Goal: Download file/media

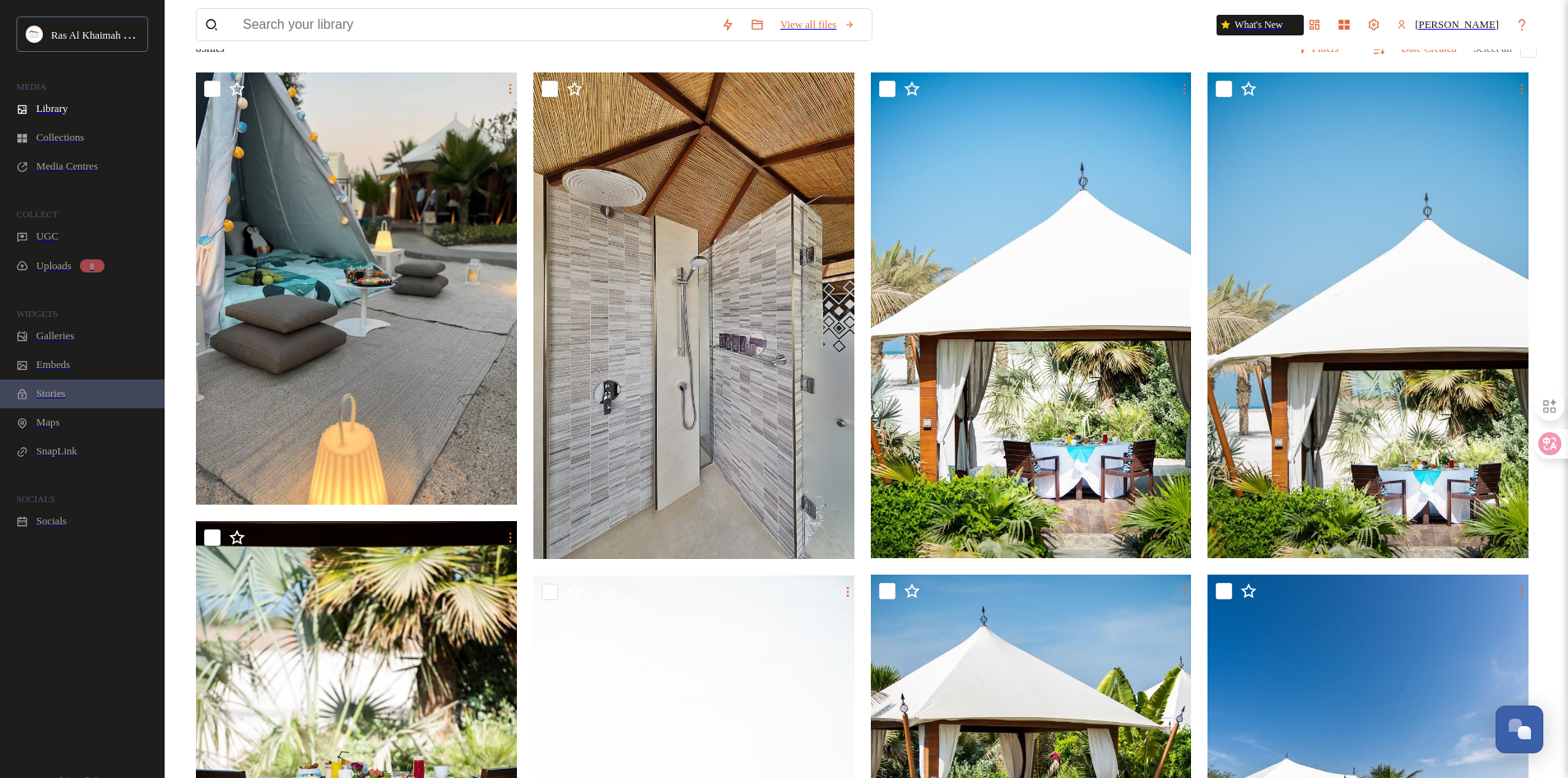
scroll to position [170, 0]
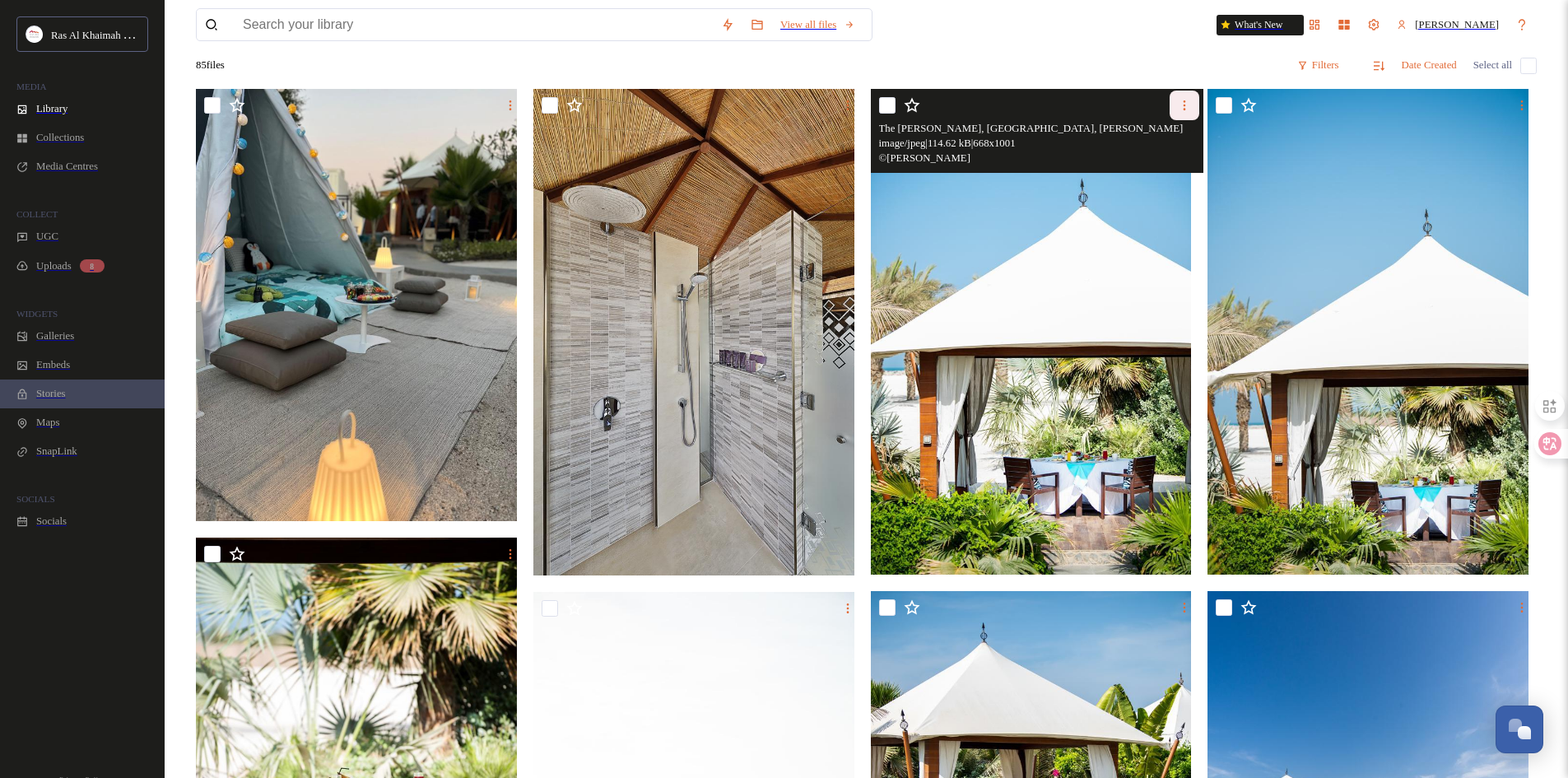
click at [1178, 99] on icon at bounding box center [1184, 105] width 13 height 13
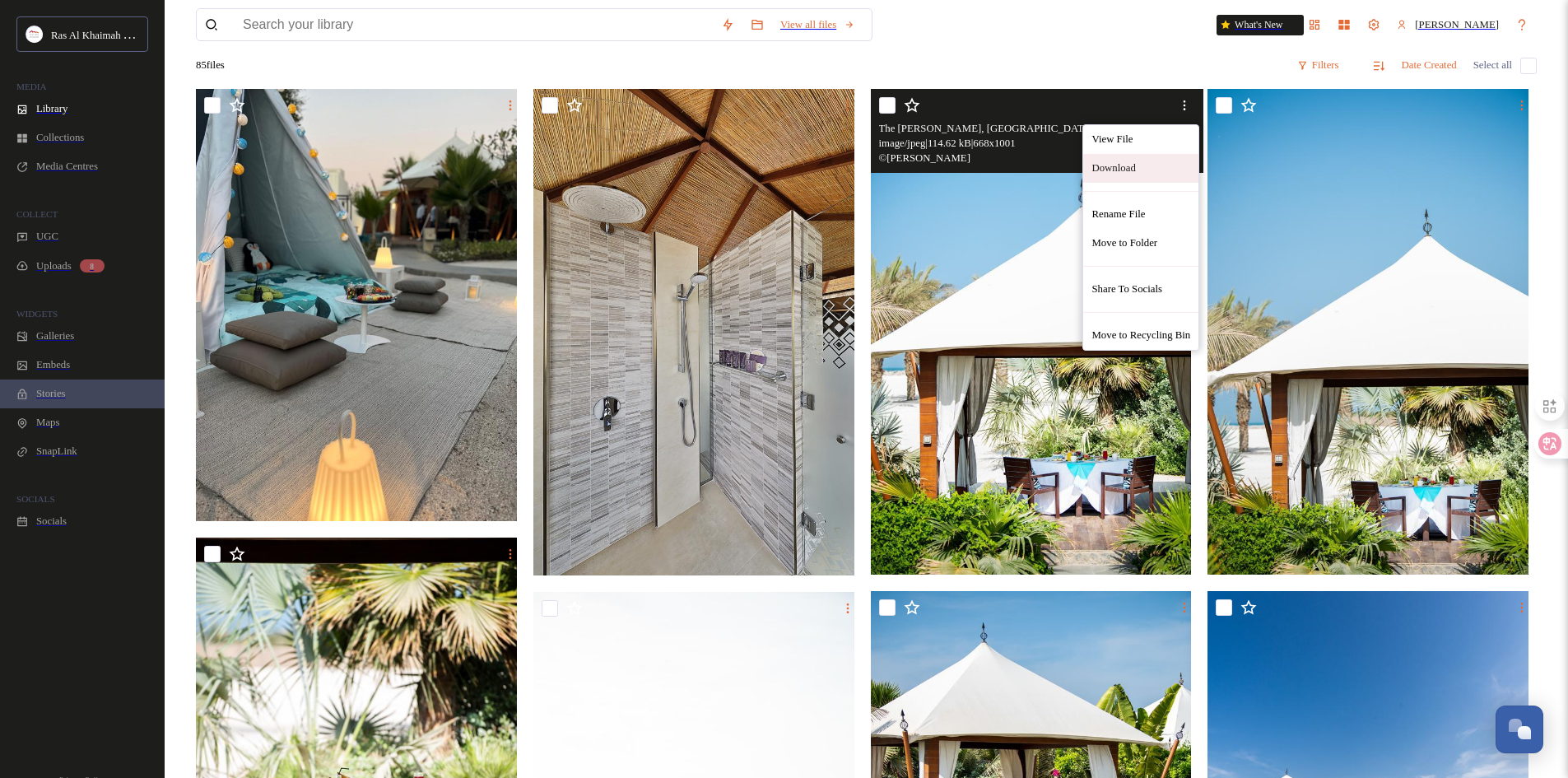
click at [1099, 162] on span "Download" at bounding box center [1113, 169] width 44 height 12
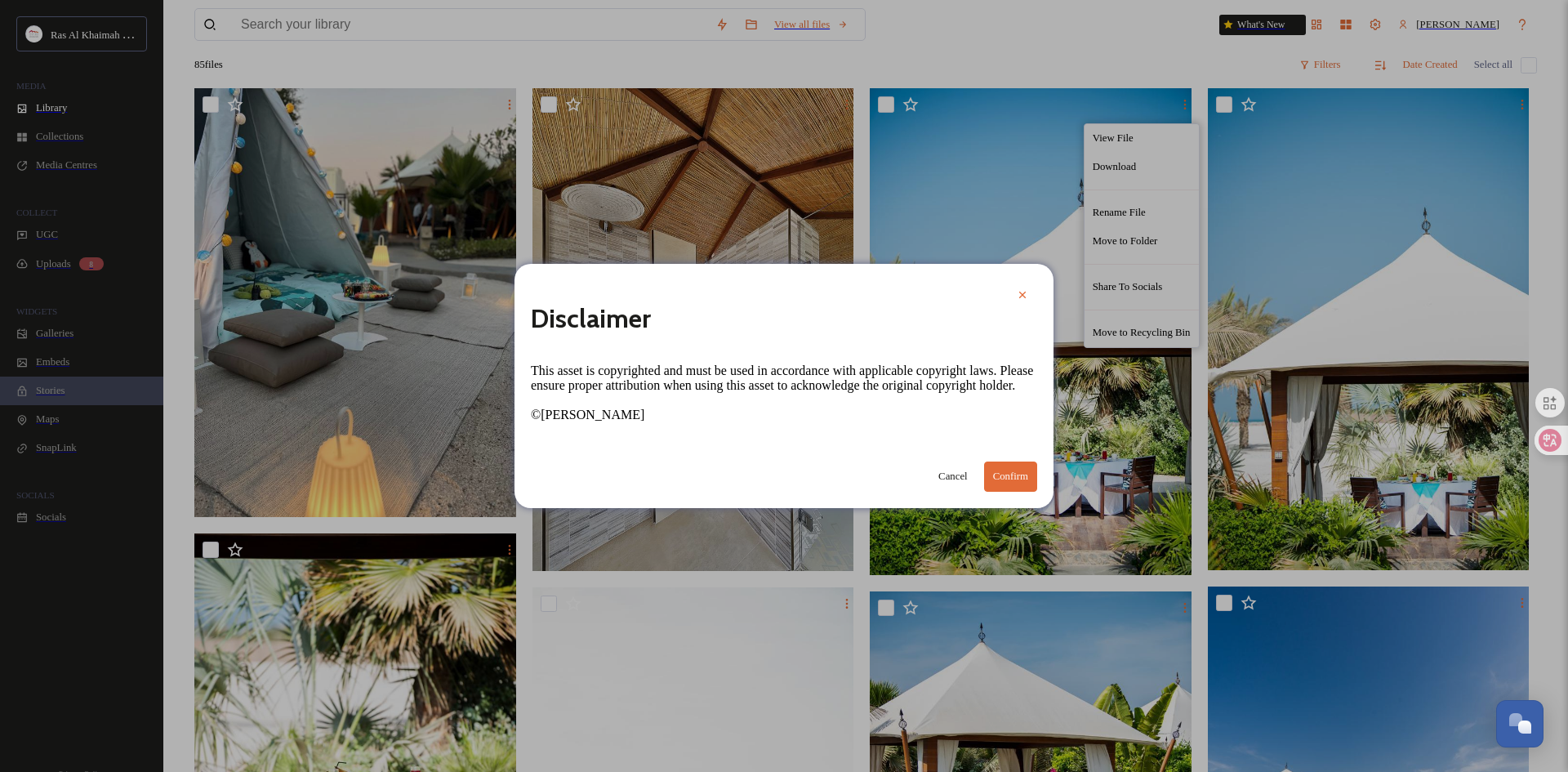
click at [993, 491] on button "Confirm" at bounding box center [1010, 477] width 53 height 30
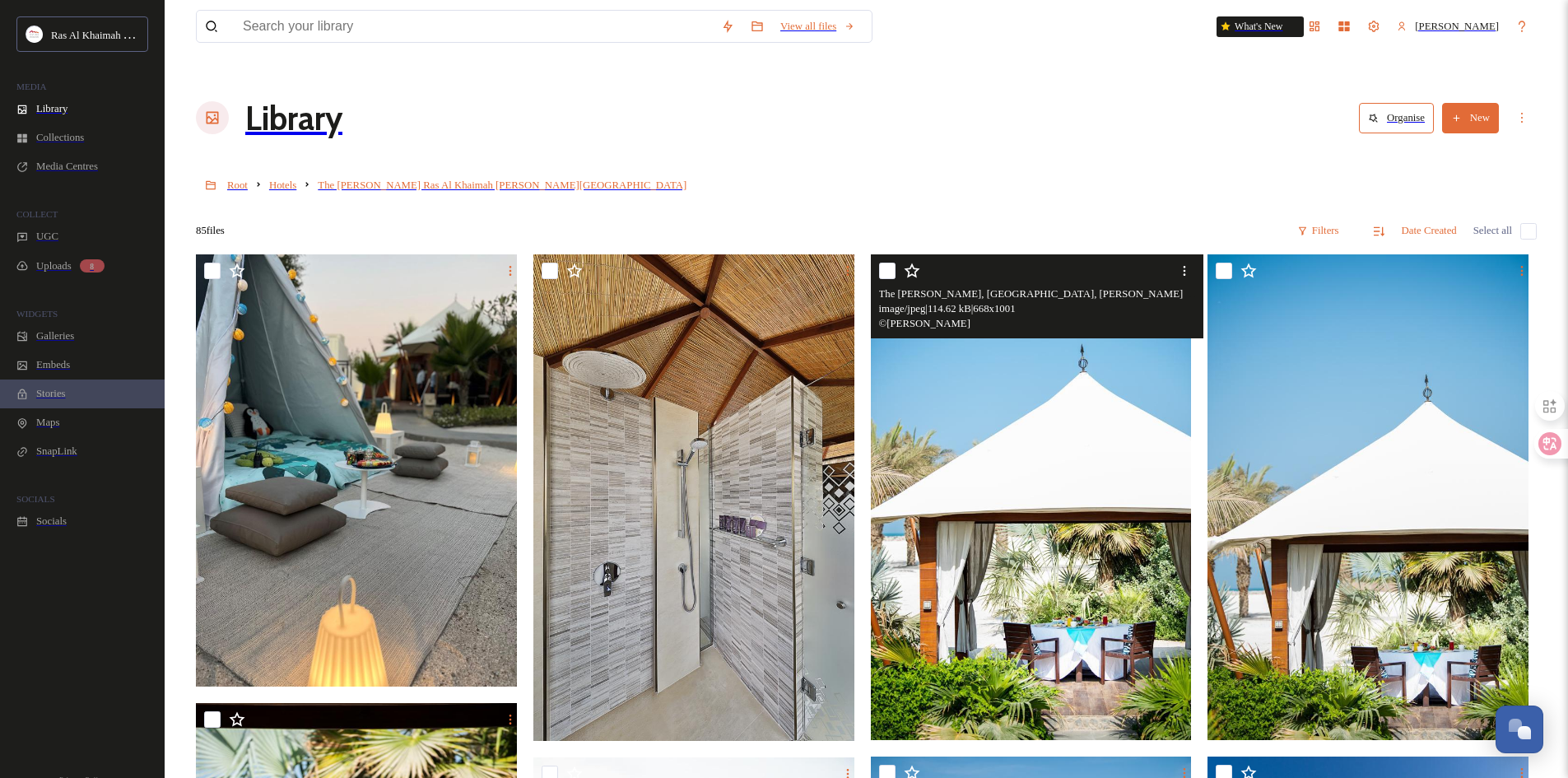
scroll to position [0, 0]
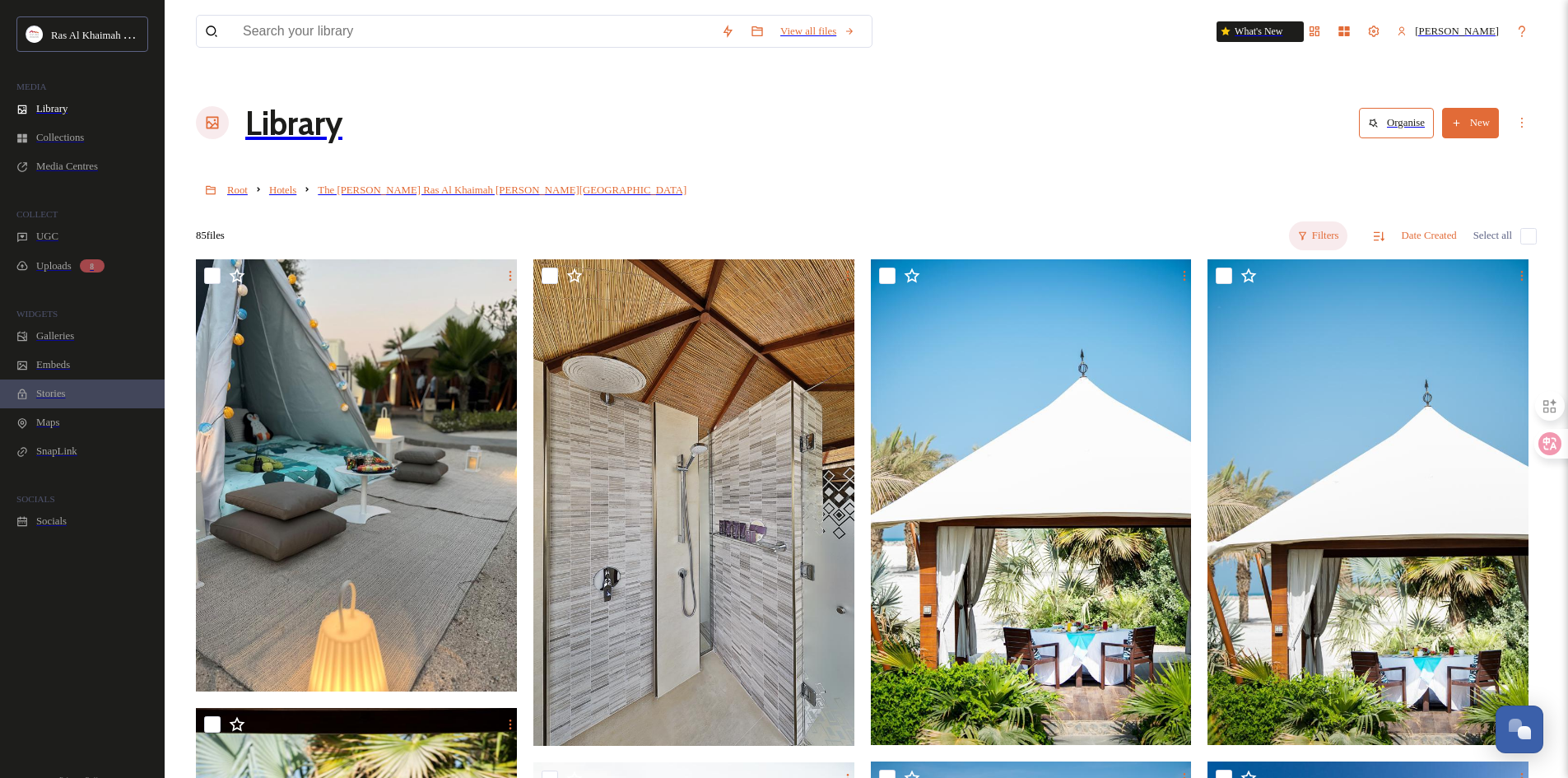
click at [1317, 222] on div "Filters" at bounding box center [1317, 236] width 58 height 29
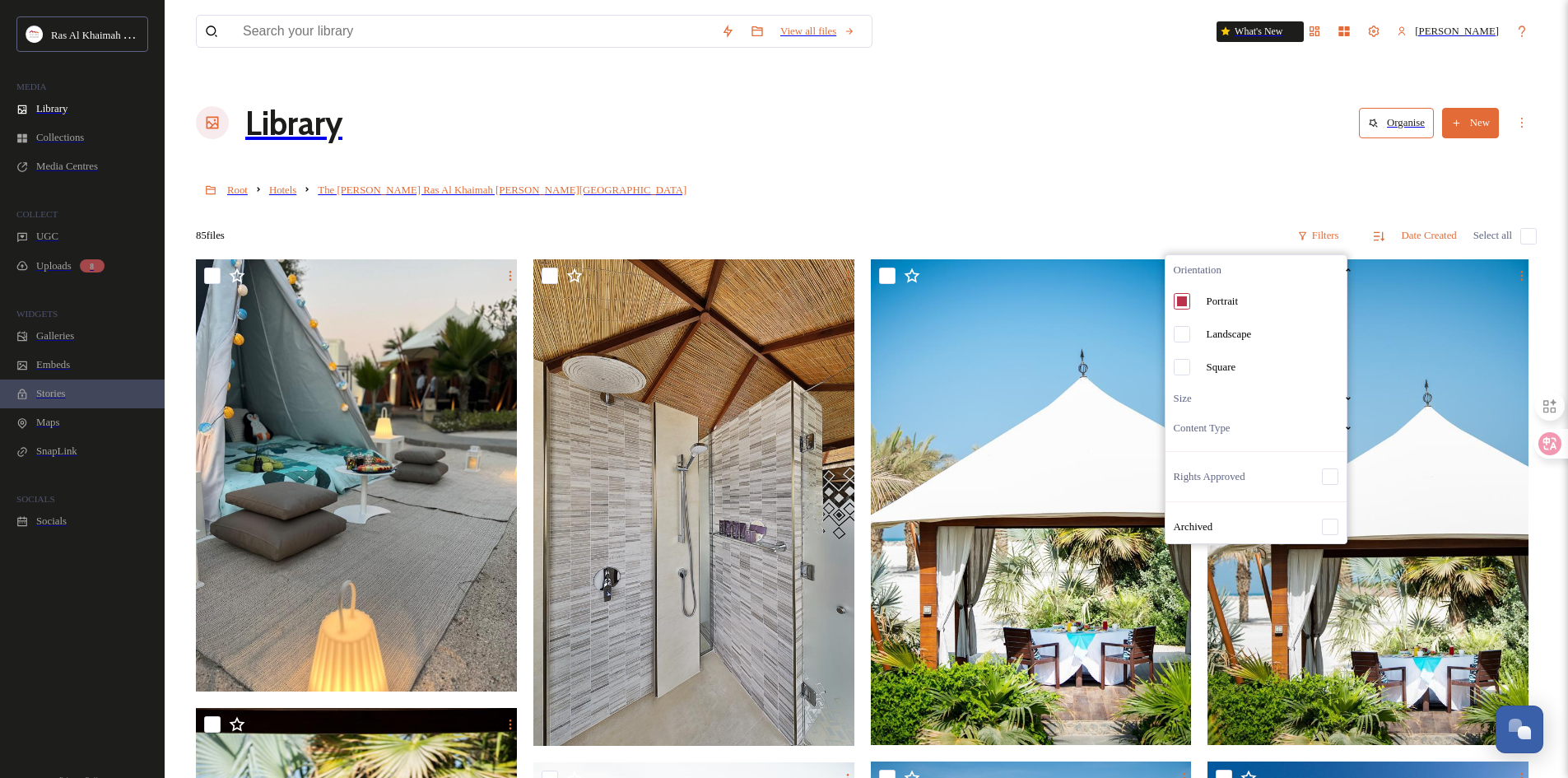
click at [1236, 328] on span "Landscape" at bounding box center [1229, 334] width 45 height 12
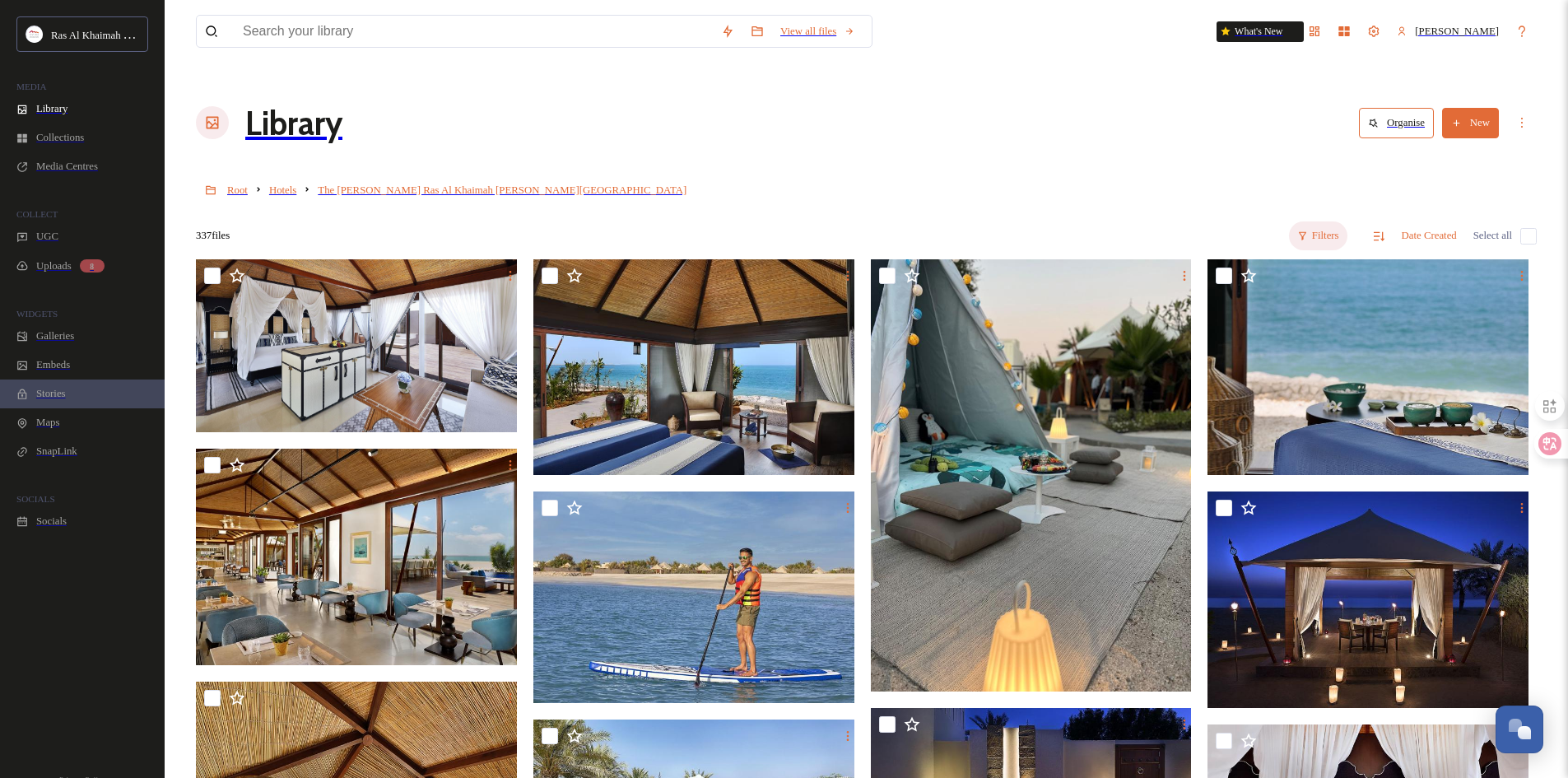
click at [1323, 222] on div "Filters" at bounding box center [1317, 236] width 58 height 29
click at [840, 174] on div "Root Hotels The [PERSON_NAME] [GEOGRAPHIC_DATA] [PERSON_NAME][GEOGRAPHIC_DATA]" at bounding box center [866, 189] width 1341 height 31
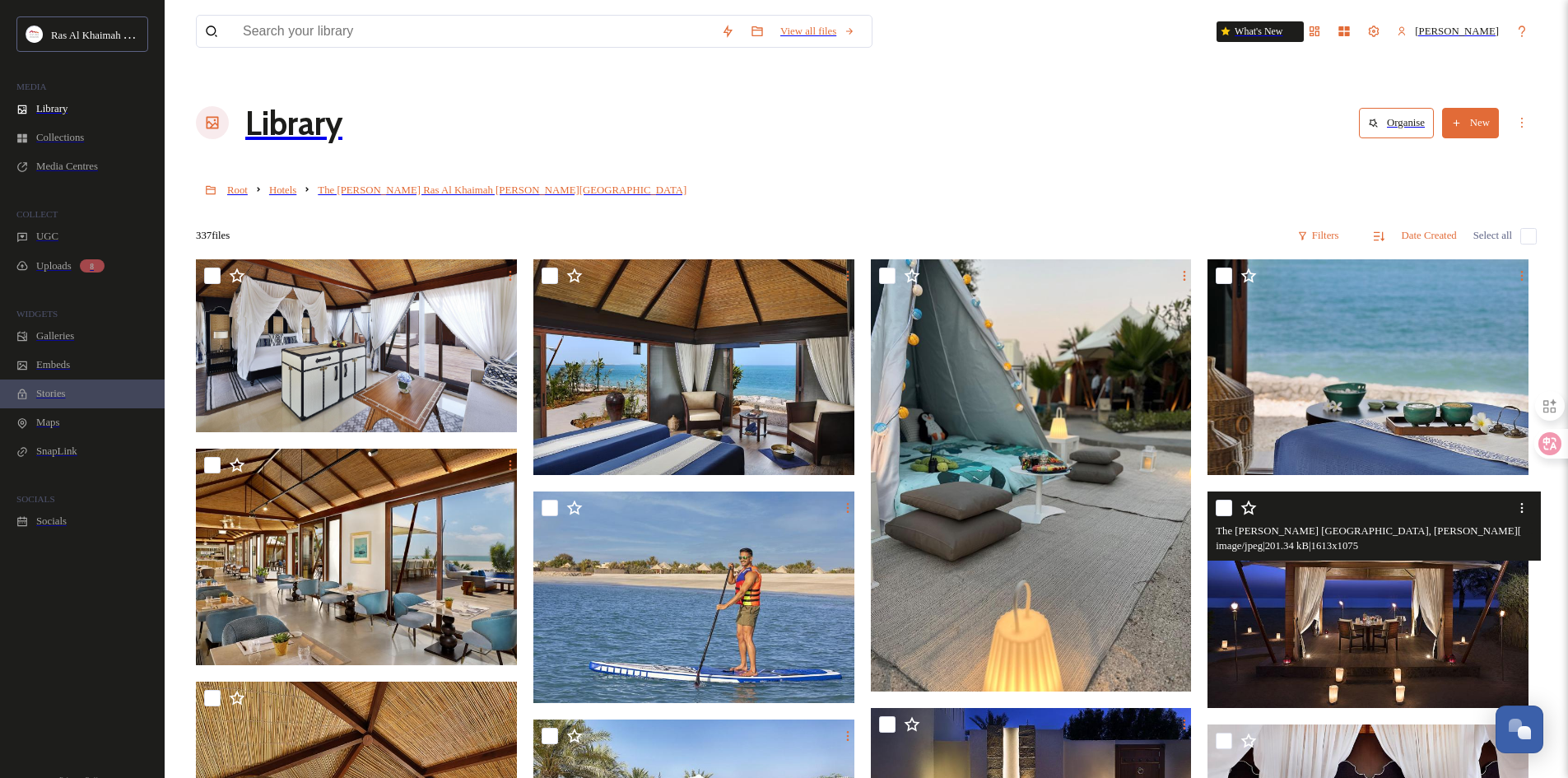
drag, startPoint x: 1509, startPoint y: 479, endPoint x: 1501, endPoint y: 489, distance: 12.8
click at [1509, 493] on div at bounding box center [1522, 508] width 30 height 30
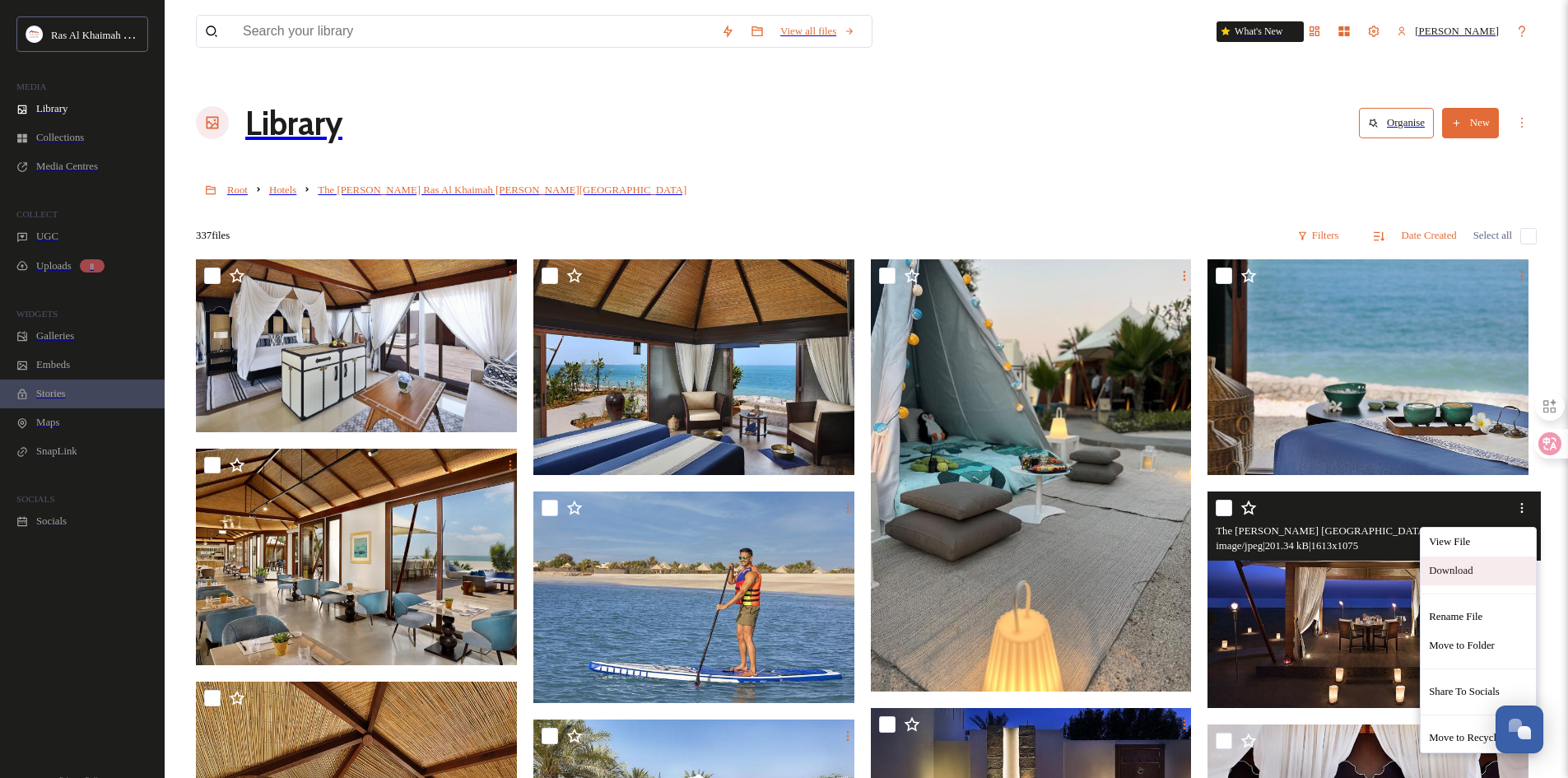
click at [1455, 565] on span "Download" at bounding box center [1450, 571] width 44 height 12
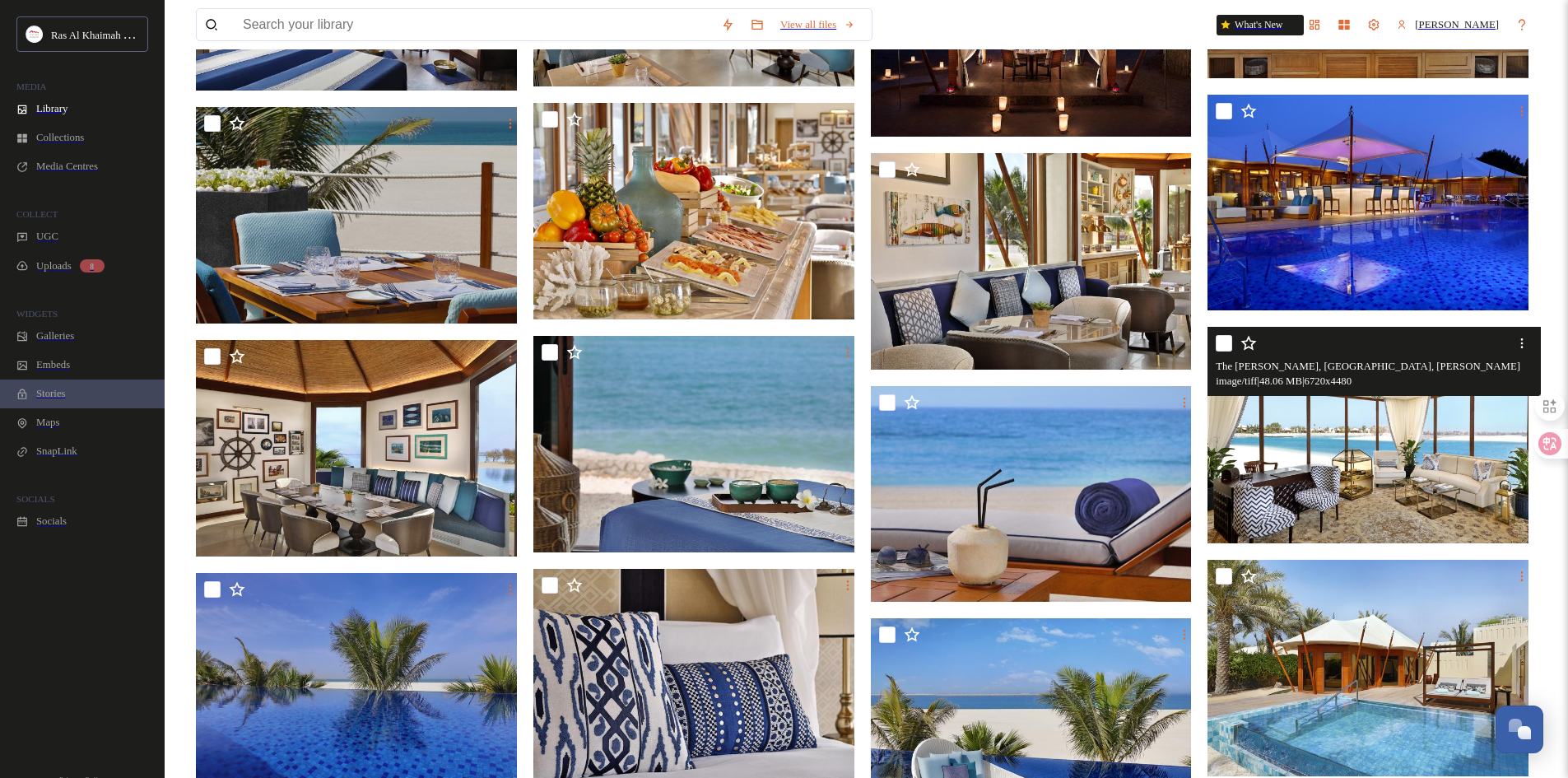
scroll to position [3786, 0]
